Goal: Transaction & Acquisition: Purchase product/service

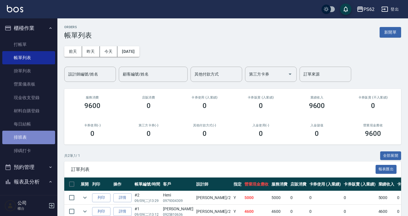
click at [32, 135] on link "排班表" at bounding box center [28, 137] width 53 height 13
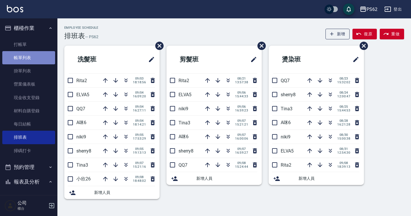
click at [31, 54] on link "帳單列表" at bounding box center [28, 57] width 53 height 13
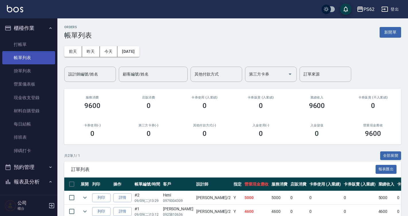
drag, startPoint x: 30, startPoint y: 136, endPoint x: 42, endPoint y: 54, distance: 82.6
click at [31, 136] on link "排班表" at bounding box center [28, 137] width 53 height 13
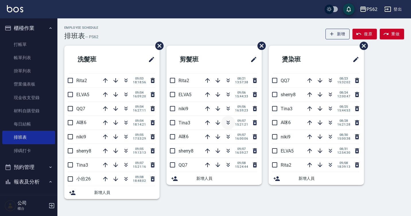
click at [230, 124] on icon "button" at bounding box center [228, 122] width 7 height 7
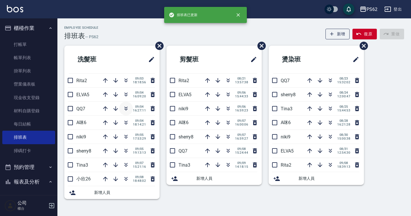
click at [126, 107] on icon "button" at bounding box center [126, 108] width 7 height 7
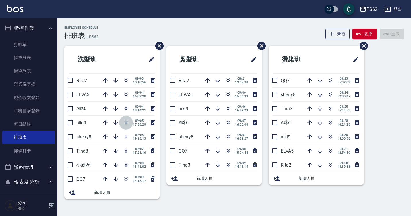
click at [128, 124] on icon "button" at bounding box center [126, 122] width 7 height 7
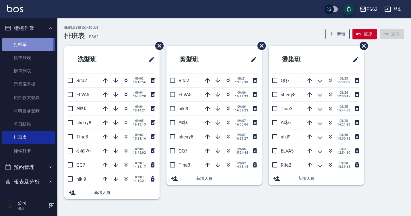
click at [27, 44] on link "打帳單" at bounding box center [28, 44] width 53 height 13
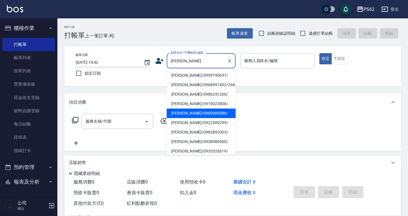
type input "[PERSON_NAME]/0900085986/"
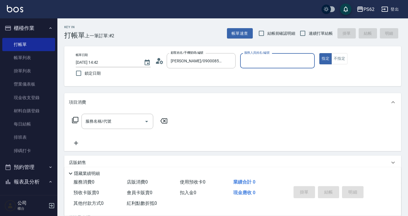
type input "[PERSON_NAME]-2"
click at [162, 61] on icon at bounding box center [161, 61] width 3 height 3
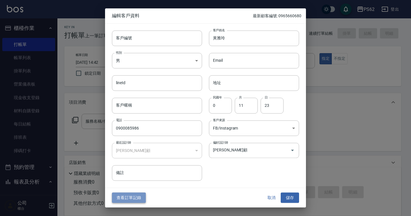
click at [136, 200] on button "查看訂單記錄" at bounding box center [129, 197] width 34 height 11
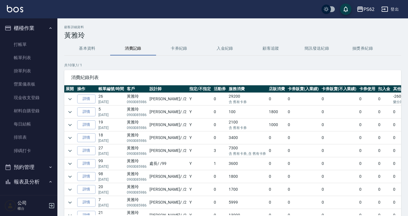
click at [75, 100] on td at bounding box center [69, 99] width 11 height 13
click at [70, 100] on icon "expand row" at bounding box center [69, 99] width 3 height 2
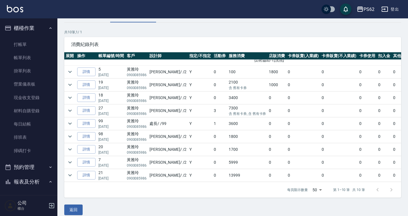
scroll to position [39, 0]
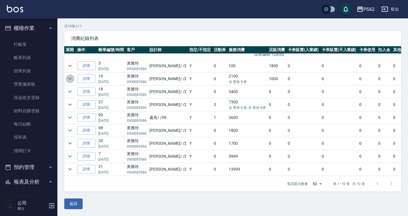
click at [69, 75] on icon "expand row" at bounding box center [70, 78] width 7 height 7
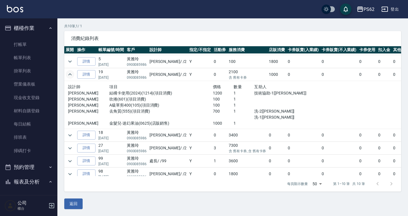
scroll to position [94, 0]
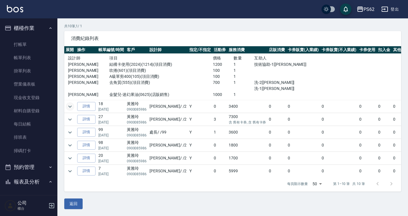
click at [67, 110] on icon "expand row" at bounding box center [70, 106] width 7 height 7
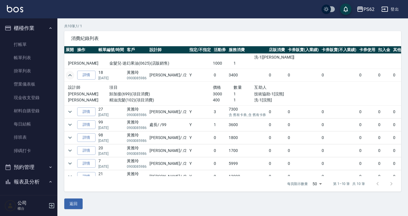
scroll to position [137, 0]
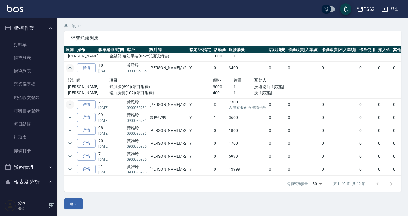
click at [70, 103] on icon "expand row" at bounding box center [70, 104] width 7 height 7
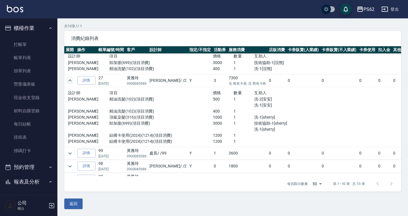
scroll to position [165, 0]
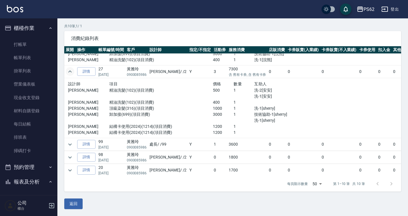
click at [110, 110] on p "頂級染髮(316)(項目消費)" at bounding box center [161, 108] width 104 height 6
click at [36, 48] on link "打帳單" at bounding box center [28, 44] width 53 height 13
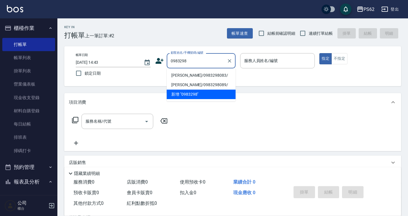
click at [200, 74] on li "[PERSON_NAME]/0983298083/" at bounding box center [201, 75] width 69 height 9
type input "[PERSON_NAME]/0983298083/"
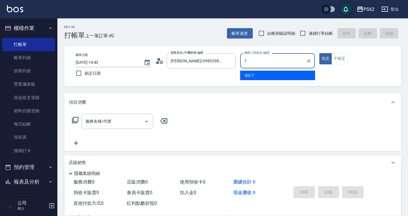
type input "QQ-7"
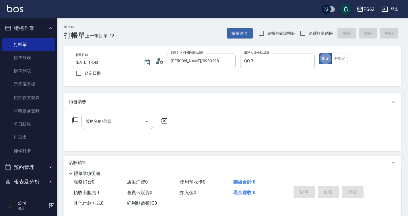
type button "true"
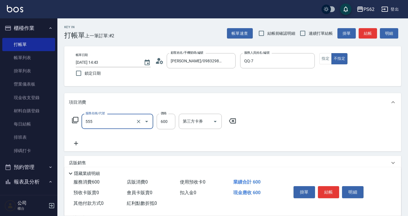
type input "去角質(555)"
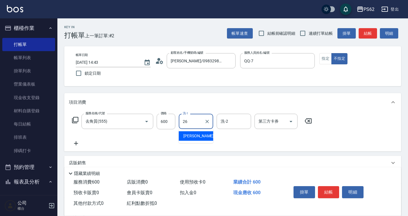
type input "[PERSON_NAME]-26"
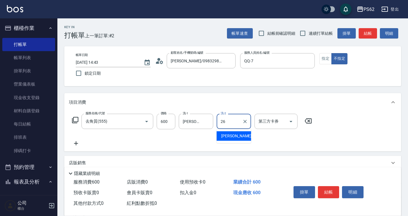
type input "[PERSON_NAME]-26"
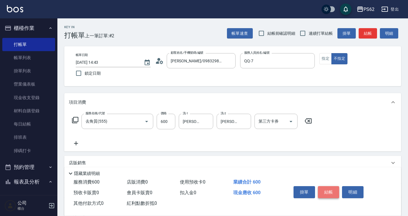
click at [328, 191] on button "結帳" at bounding box center [329, 192] width 22 height 12
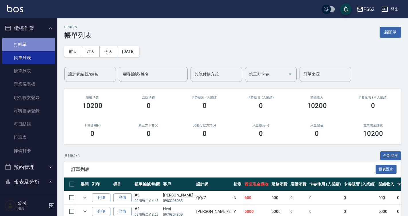
click at [38, 42] on link "打帳單" at bounding box center [28, 44] width 53 height 13
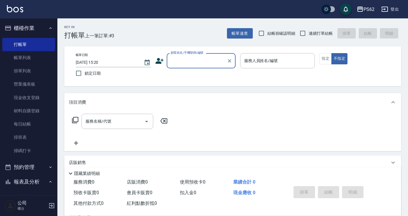
drag, startPoint x: 172, startPoint y: 58, endPoint x: 166, endPoint y: 59, distance: 6.7
click at [172, 57] on input "顧客姓名/手機號碼/編號" at bounding box center [196, 61] width 55 height 10
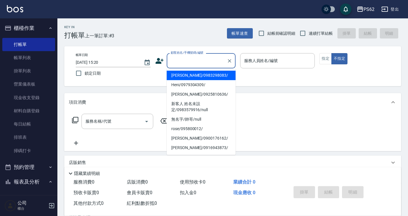
click at [158, 61] on icon at bounding box center [159, 61] width 9 height 9
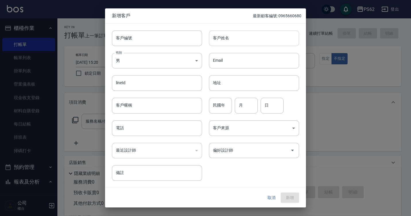
click at [227, 38] on input "客戶姓名" at bounding box center [254, 37] width 90 height 15
type input "竹"
type input "[PERSON_NAME]語"
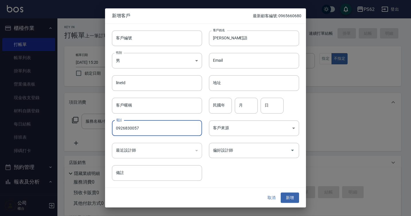
click at [130, 128] on input "0926830057" at bounding box center [157, 127] width 90 height 15
type input "0926830057"
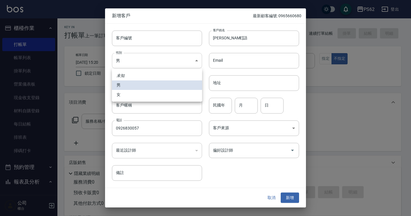
click at [133, 65] on body "PS62 登出 櫃檯作業 打帳單 帳單列表 掛單列表 營業儀表板 現金收支登錄 材料自購登錄 每日結帳 排班表 掃碼打卡 預約管理 預約管理 單日預約紀錄 單…" at bounding box center [205, 140] width 411 height 280
click at [124, 94] on li "女" at bounding box center [157, 94] width 90 height 9
type input "[DEMOGRAPHIC_DATA]"
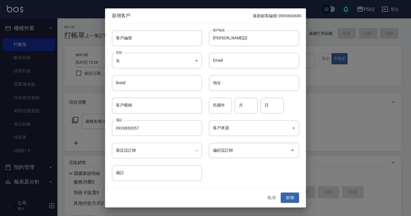
click at [287, 196] on button "新增" at bounding box center [290, 197] width 18 height 11
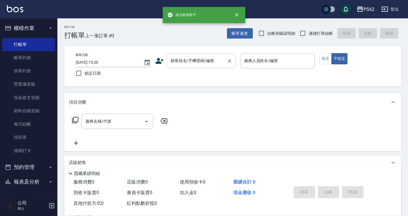
click at [189, 59] on input "顧客姓名/手機號碼/編號" at bounding box center [196, 61] width 55 height 10
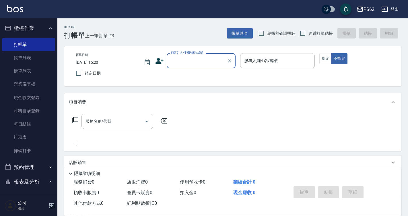
paste input "0926830057"
click at [183, 75] on li "[PERSON_NAME]語/0926830057/" at bounding box center [201, 78] width 69 height 15
type input "[PERSON_NAME]語/0926830057/"
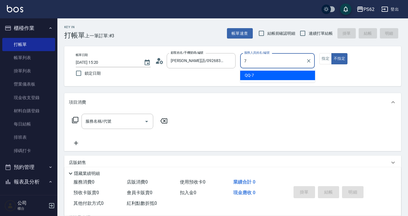
type input "QQ-7"
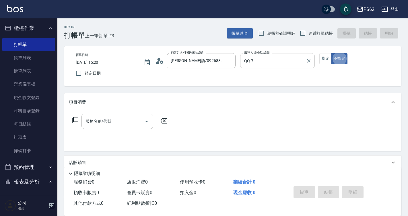
type button "false"
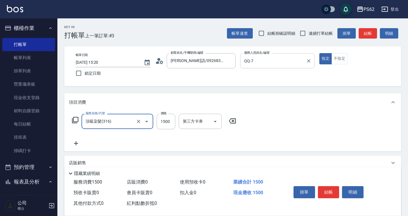
type input "頂級染髮(316)"
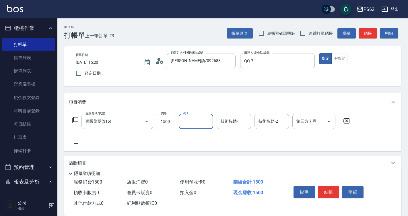
click at [166, 121] on input "1500" at bounding box center [166, 121] width 19 height 15
type input "1800"
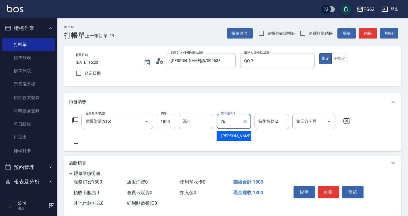
type input "[PERSON_NAME]-26"
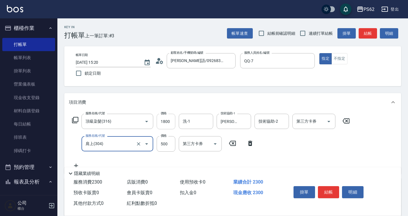
type input "肩上(304)"
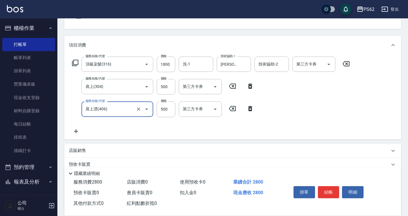
scroll to position [57, 0]
type input "肩上漂(406)"
type input "1000"
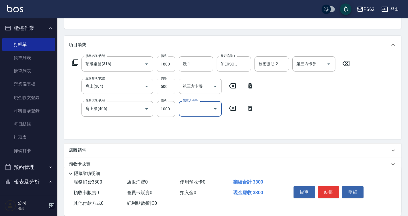
click at [174, 64] on input "1800" at bounding box center [166, 63] width 19 height 15
click at [172, 64] on input "1800" at bounding box center [166, 63] width 19 height 15
type input "2100"
click at [183, 135] on div "服務名稱/代號 頂級染髮(316) 服務名稱/代號 價格 2100 價格 洗-1 洗-1 技術協助-1 小欣-26 技術協助-1 技術協助-2 技術協助-2 …" at bounding box center [232, 96] width 337 height 85
click at [333, 192] on button "結帳" at bounding box center [329, 192] width 22 height 12
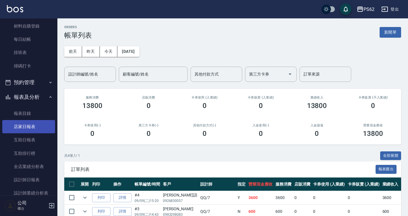
scroll to position [86, 0]
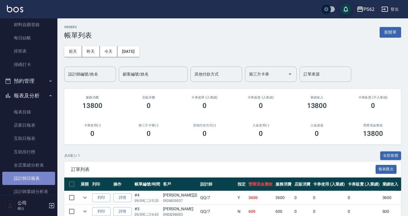
click at [30, 175] on link "設計師日報表" at bounding box center [28, 178] width 53 height 13
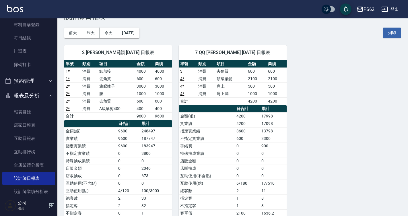
scroll to position [29, 0]
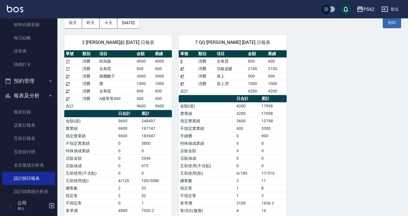
click at [253, 113] on td "4200" at bounding box center [247, 113] width 25 height 7
click at [270, 112] on td "17098" at bounding box center [273, 113] width 27 height 7
drag, startPoint x: 265, startPoint y: 116, endPoint x: 277, endPoint y: 118, distance: 12.5
click at [277, 118] on tbody "金額(虛) 4200 17998 實業績 4200 17098 指定實業績 3600 13798 不指定實業績 600 3300 手續費 0 900 特殊抽成…" at bounding box center [233, 161] width 108 height 119
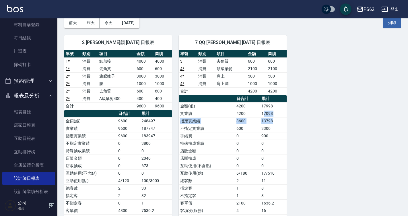
click at [277, 119] on td "13798" at bounding box center [273, 120] width 27 height 7
click at [268, 112] on td "17098" at bounding box center [273, 113] width 27 height 7
click at [91, 23] on button "昨天" at bounding box center [91, 23] width 18 height 11
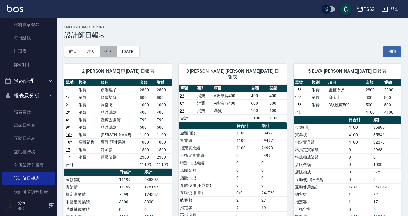
click at [108, 51] on button "今天" at bounding box center [109, 51] width 18 height 11
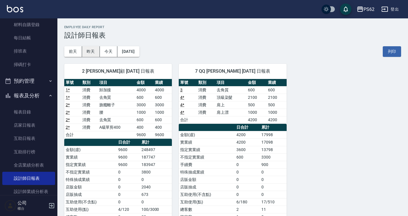
click at [92, 52] on button "昨天" at bounding box center [91, 51] width 18 height 11
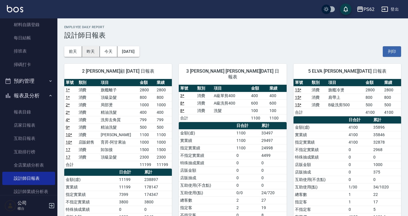
click at [86, 53] on button "昨天" at bounding box center [91, 51] width 18 height 11
click at [110, 44] on div "[DATE] [DATE] [DATE] [DATE] 列印" at bounding box center [232, 51] width 337 height 24
click at [109, 54] on button "今天" at bounding box center [109, 51] width 18 height 11
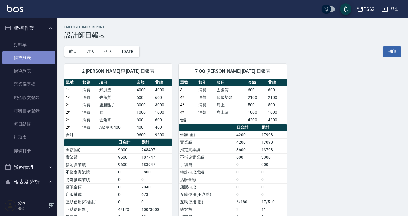
click at [35, 61] on link "帳單列表" at bounding box center [28, 57] width 53 height 13
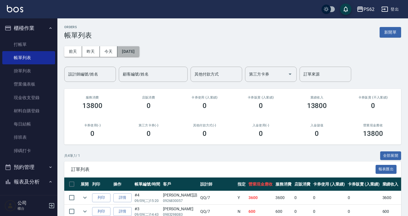
click at [126, 51] on button "[DATE]" at bounding box center [128, 51] width 22 height 11
click at [113, 53] on button "今天" at bounding box center [109, 51] width 18 height 11
click at [135, 52] on button "[DATE]" at bounding box center [128, 51] width 22 height 11
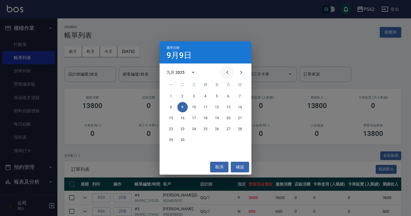
click at [224, 71] on icon "Previous month" at bounding box center [227, 72] width 7 height 7
click at [237, 105] on button "10" at bounding box center [240, 107] width 10 height 10
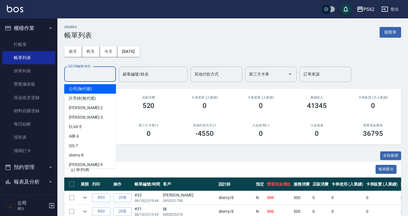
click at [88, 77] on input "設計師編號/姓名" at bounding box center [90, 74] width 46 height 10
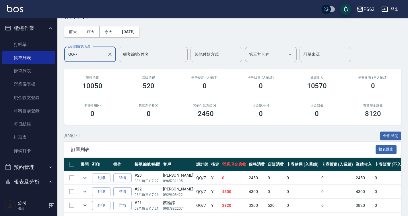
scroll to position [43, 0]
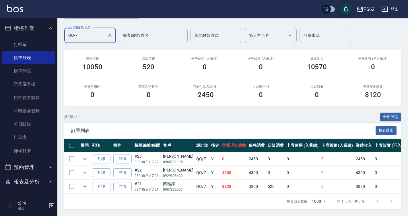
type input "QQ-7"
click at [167, 153] on div "[PERSON_NAME]" at bounding box center [178, 156] width 30 height 6
copy div "[PERSON_NAME]"
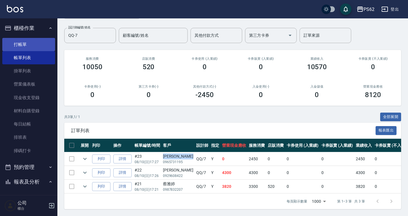
click at [15, 43] on link "打帳單" at bounding box center [28, 44] width 53 height 13
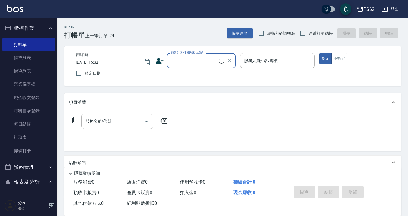
click at [192, 60] on input "顧客姓名/手機號碼/編號" at bounding box center [193, 61] width 49 height 10
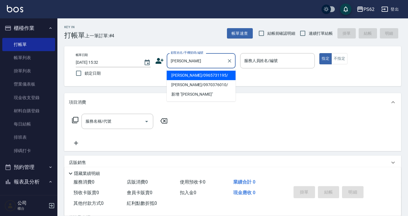
click at [178, 78] on li "[PERSON_NAME]/0965731195/" at bounding box center [201, 75] width 69 height 9
type input "[PERSON_NAME]/0965731195/"
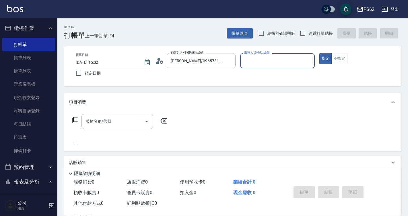
type input "QQ-7"
click at [161, 64] on icon at bounding box center [161, 61] width 3 height 3
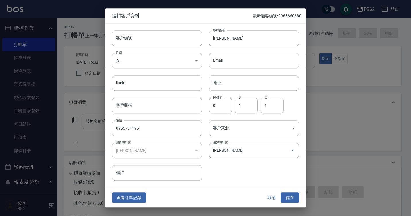
click at [133, 196] on button "查看訂單記錄" at bounding box center [129, 197] width 34 height 11
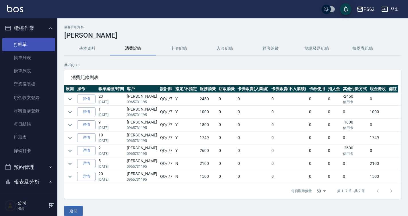
click at [32, 49] on link "打帳單" at bounding box center [28, 44] width 53 height 13
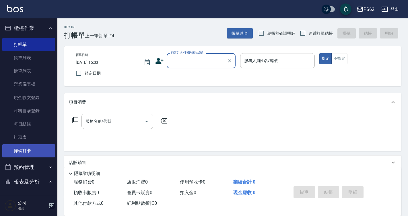
click at [26, 145] on link "掃碼打卡" at bounding box center [28, 150] width 53 height 13
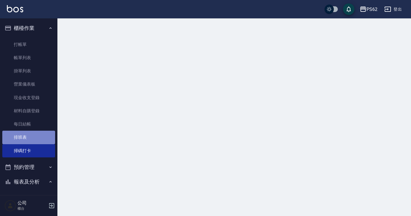
click at [33, 137] on link "排班表" at bounding box center [28, 137] width 53 height 13
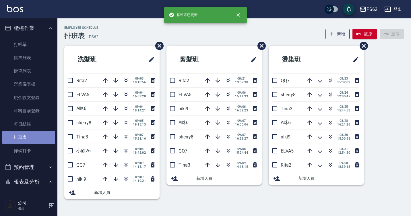
click at [33, 137] on link "排班表" at bounding box center [28, 137] width 53 height 13
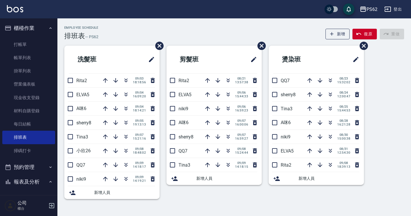
click at [136, 36] on div "Employee Schedule 排班表 — PS62 新增 復原 重做" at bounding box center [234, 33] width 340 height 14
click at [44, 47] on link "打帳單" at bounding box center [28, 44] width 53 height 13
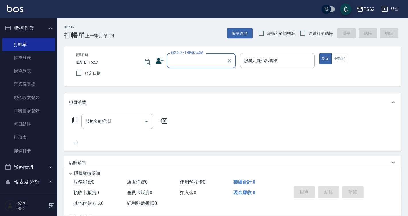
click at [166, 60] on div "顧客姓名/手機號碼/編號 顧客姓名/手機號碼/編號" at bounding box center [195, 60] width 80 height 15
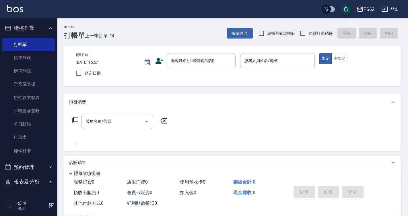
click at [162, 60] on icon at bounding box center [160, 61] width 8 height 6
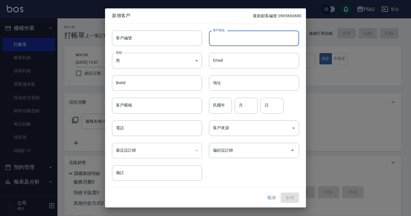
click at [213, 37] on input "客戶姓名" at bounding box center [254, 37] width 90 height 15
type input "[PERSON_NAME]"
click at [154, 130] on input "電話" at bounding box center [157, 127] width 90 height 15
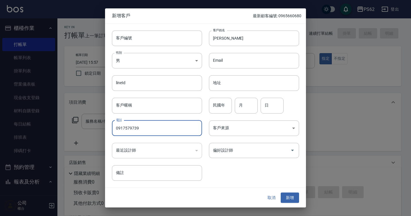
type input "0917579739"
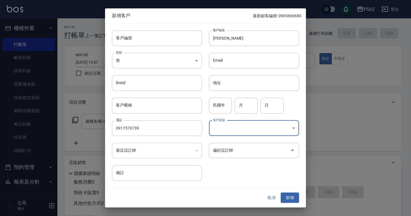
click at [289, 195] on button "新增" at bounding box center [290, 197] width 18 height 11
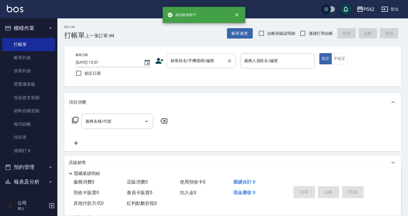
click at [205, 55] on div "顧客姓名/手機號碼/編號" at bounding box center [201, 60] width 69 height 15
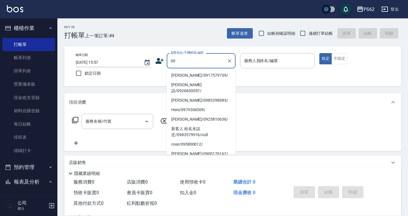
type input "[PERSON_NAME]/0917579739/"
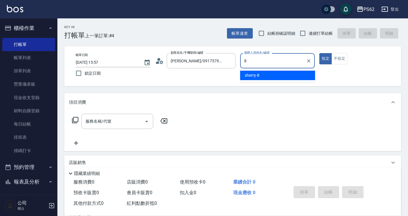
type input "sherry-8"
type button "true"
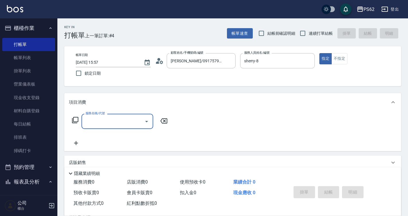
type input "ㄧ"
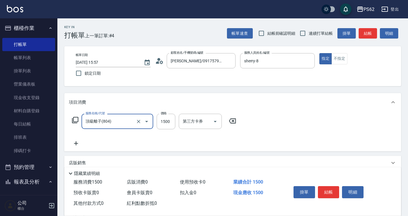
type input "頂級離子(804)"
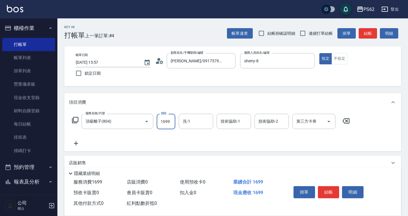
type input "1699"
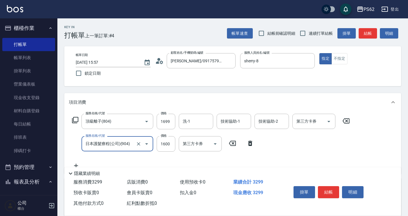
type input "日本護髮療程(公司)(904)"
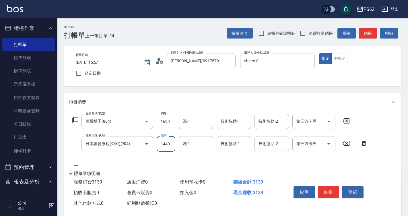
type input "1440"
click at [333, 193] on button "結帳" at bounding box center [329, 192] width 22 height 12
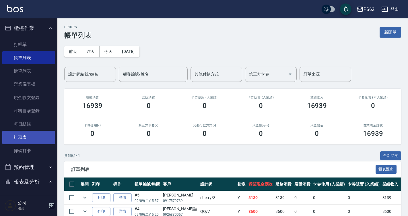
click at [25, 136] on link "排班表" at bounding box center [28, 137] width 53 height 13
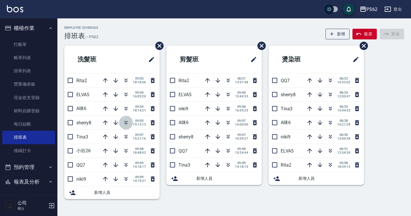
click at [124, 122] on icon "button" at bounding box center [126, 122] width 7 height 7
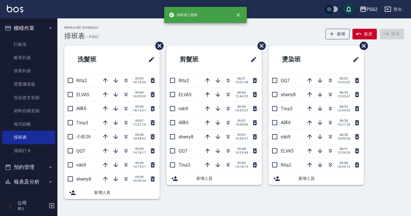
click at [115, 35] on div "Employee Schedule 排班表 — PS62 新增 復原 重做" at bounding box center [234, 33] width 340 height 14
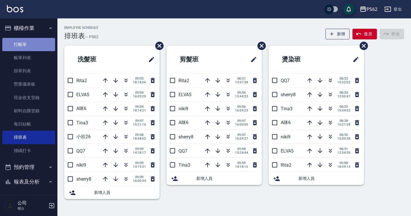
click at [35, 42] on link "打帳單" at bounding box center [28, 44] width 53 height 13
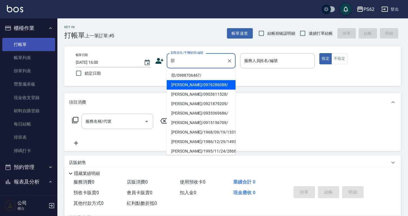
type input "[PERSON_NAME]/0976286088/"
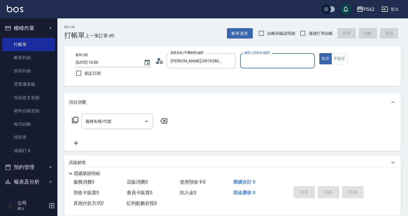
click at [162, 61] on icon at bounding box center [161, 61] width 3 height 3
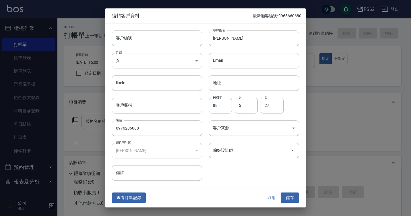
click at [132, 203] on div "查看訂單記錄 取消 儲存" at bounding box center [205, 198] width 201 height 20
click at [135, 200] on button "查看訂單記錄" at bounding box center [129, 197] width 34 height 11
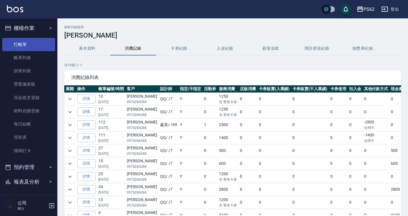
drag, startPoint x: 21, startPoint y: 51, endPoint x: 33, endPoint y: 44, distance: 14.5
click at [21, 51] on link "帳單列表" at bounding box center [28, 57] width 53 height 13
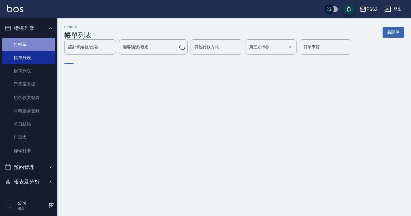
click at [33, 44] on link "打帳單" at bounding box center [28, 44] width 53 height 13
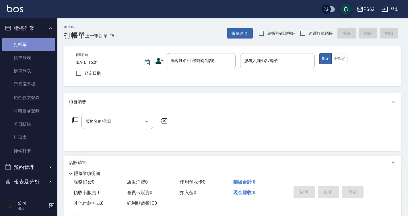
click at [33, 44] on link "打帳單" at bounding box center [28, 44] width 53 height 13
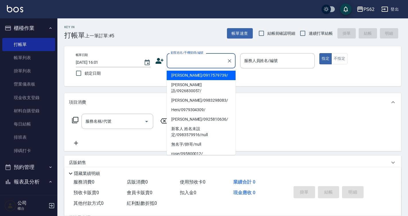
click at [215, 60] on input "顧客姓名/手機號碼/編號" at bounding box center [196, 61] width 55 height 10
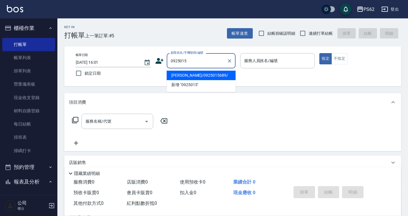
type input "[PERSON_NAME]/0925015689/"
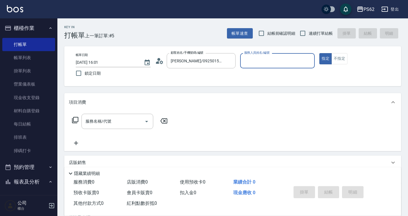
click at [162, 64] on icon at bounding box center [159, 61] width 9 height 9
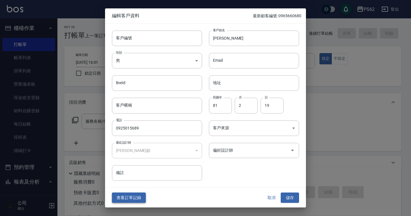
click at [137, 200] on button "查看訂單記錄" at bounding box center [129, 197] width 34 height 11
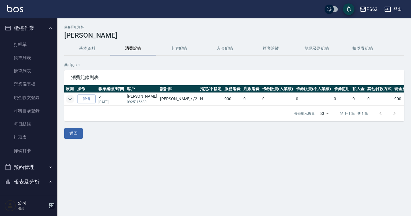
click at [69, 96] on icon "expand row" at bounding box center [70, 99] width 7 height 7
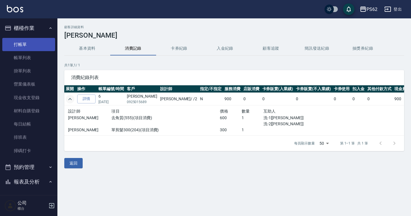
click at [39, 42] on link "打帳單" at bounding box center [28, 44] width 53 height 13
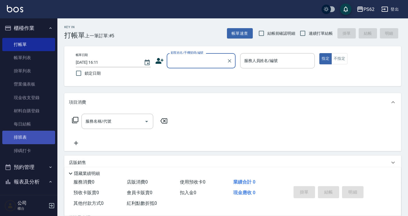
click at [34, 142] on link "排班表" at bounding box center [28, 137] width 53 height 13
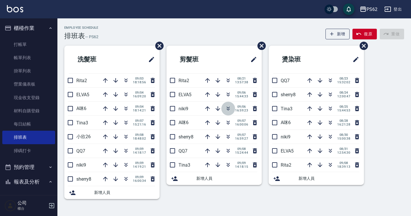
click at [227, 107] on icon "button" at bounding box center [228, 108] width 7 height 7
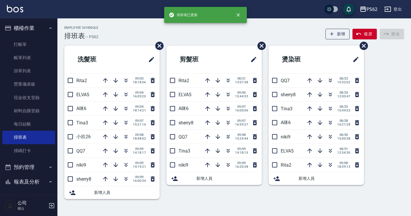
click at [209, 34] on div "Employee Schedule 排班表 — PS62 新增 復原 重做" at bounding box center [234, 33] width 340 height 14
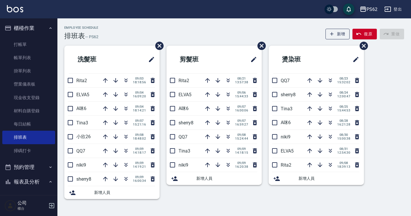
drag, startPoint x: 44, startPoint y: 42, endPoint x: 133, endPoint y: 36, distance: 89.2
click at [44, 42] on link "打帳單" at bounding box center [28, 44] width 53 height 13
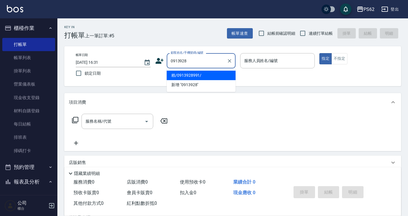
click at [187, 77] on li "賴/0913928991/" at bounding box center [201, 75] width 69 height 9
type input "賴/0913928991/"
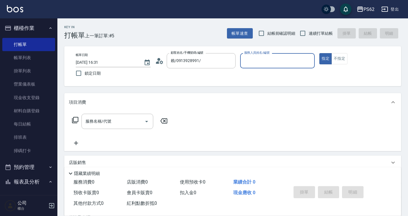
click at [158, 61] on icon at bounding box center [159, 61] width 9 height 9
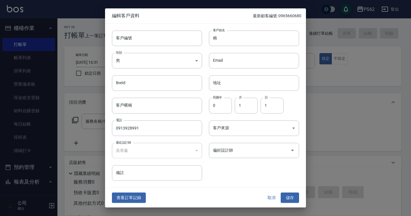
click at [117, 203] on div "查看訂單記錄 取消 儲存" at bounding box center [205, 198] width 201 height 20
click at [117, 199] on button "查看訂單記錄" at bounding box center [129, 197] width 34 height 11
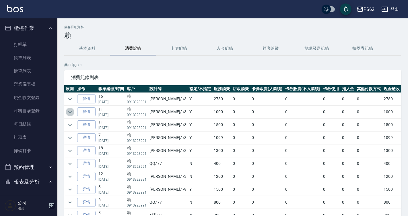
click at [67, 113] on icon "expand row" at bounding box center [70, 111] width 7 height 7
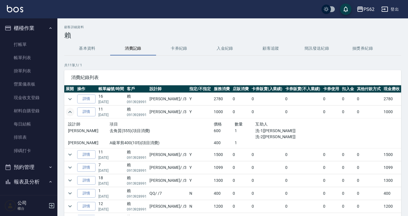
click at [67, 113] on icon "expand row" at bounding box center [70, 111] width 7 height 7
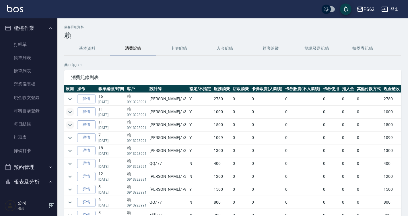
click at [69, 127] on icon "expand row" at bounding box center [70, 124] width 7 height 7
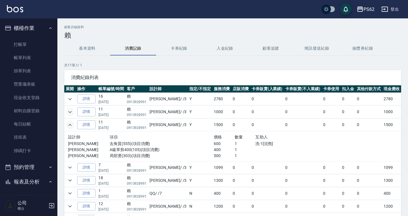
scroll to position [29, 0]
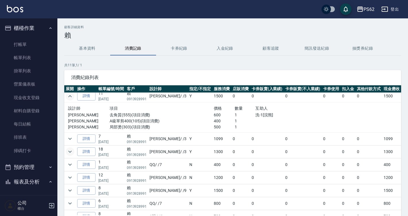
click at [68, 151] on icon "expand row" at bounding box center [70, 151] width 7 height 7
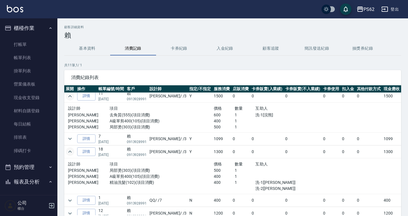
scroll to position [0, 0]
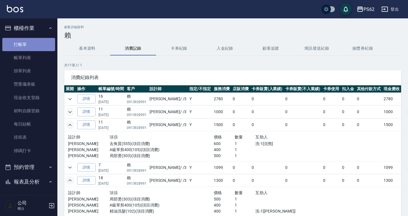
click at [30, 46] on link "打帳單" at bounding box center [28, 44] width 53 height 13
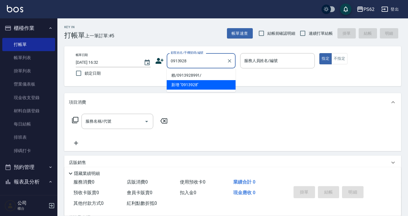
click at [183, 76] on li "賴/0913928991/" at bounding box center [201, 75] width 69 height 9
type input "賴/0913928991/"
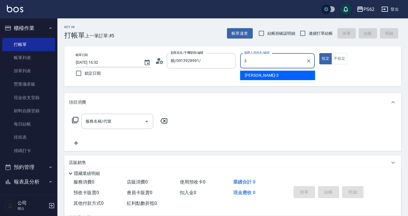
type input "[PERSON_NAME]-3"
type button "true"
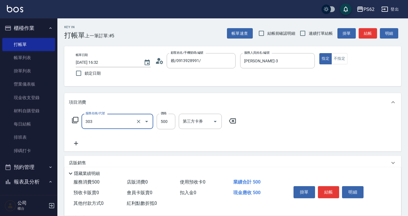
type input "局部燙(303)"
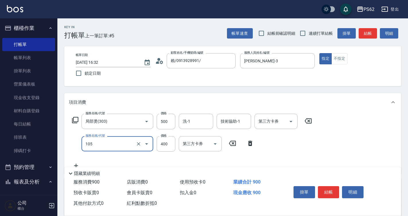
type input "A級單剪400(105)"
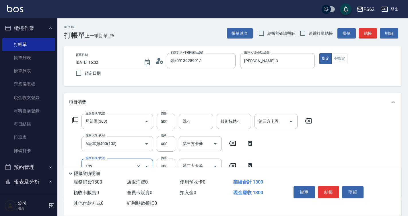
type input "精油洗髮(102)"
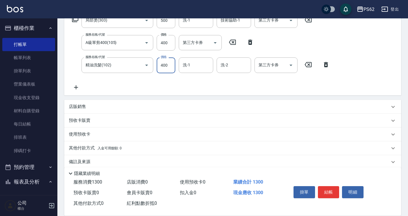
scroll to position [109, 0]
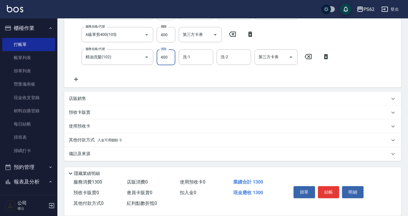
click at [376, 84] on div "服務名稱/代號 局部燙(303) 服務名稱/代號 價格 500 價格 洗-1 洗-1 技術協助-1 技術協助-1 第三方卡券 第三方卡券 服務名稱/代號 A級…" at bounding box center [232, 44] width 337 height 85
click at [325, 179] on div "掛單 結帳 明細" at bounding box center [339, 193] width 110 height 32
click at [325, 187] on button "結帳" at bounding box center [329, 192] width 22 height 12
